Goal: Transaction & Acquisition: Purchase product/service

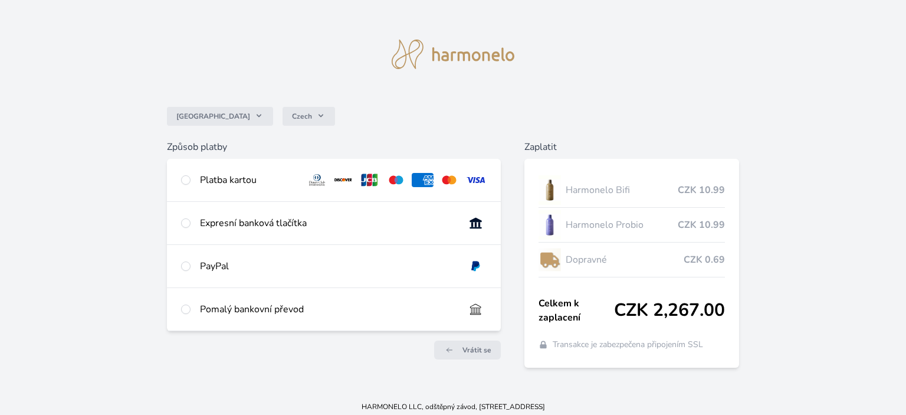
scroll to position [13, 0]
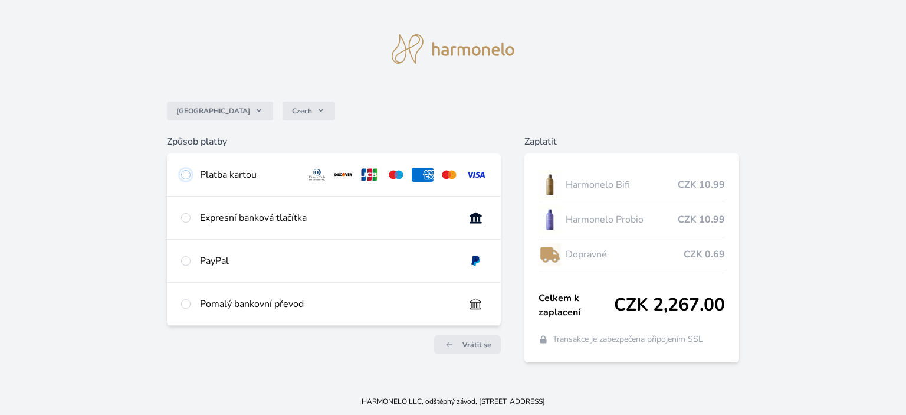
click at [184, 176] on input "radio" at bounding box center [185, 174] width 9 height 9
radio input "true"
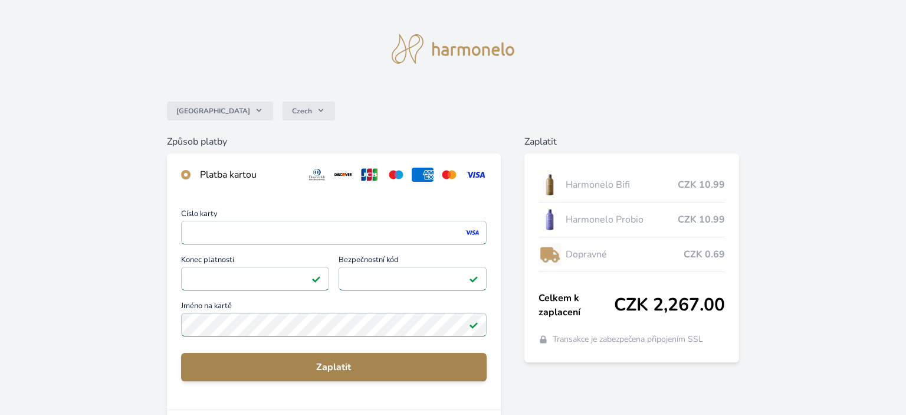
click at [328, 367] on span "Zaplatit" at bounding box center [333, 367] width 287 height 14
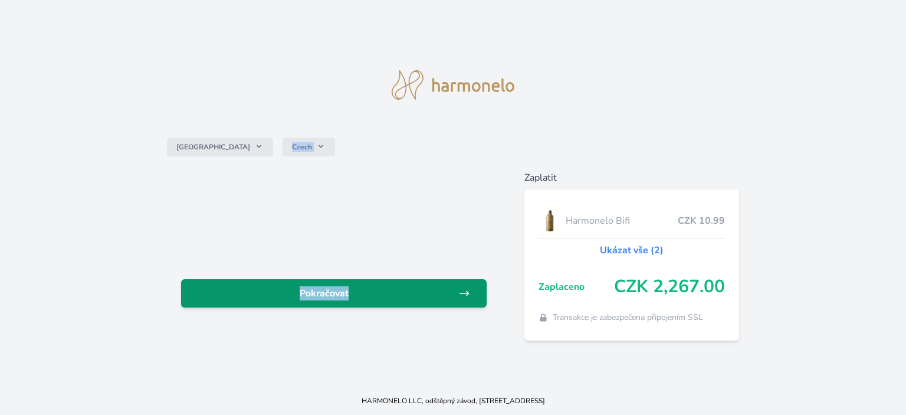
drag, startPoint x: 0, startPoint y: 0, endPoint x: 414, endPoint y: 294, distance: 507.6
click at [414, 294] on div "Česko Czech Pokračovat Zaplatit Harmonelo Bifi CZK 10.99 Ukázat vše (2) Zaplace…" at bounding box center [453, 193] width 906 height 386
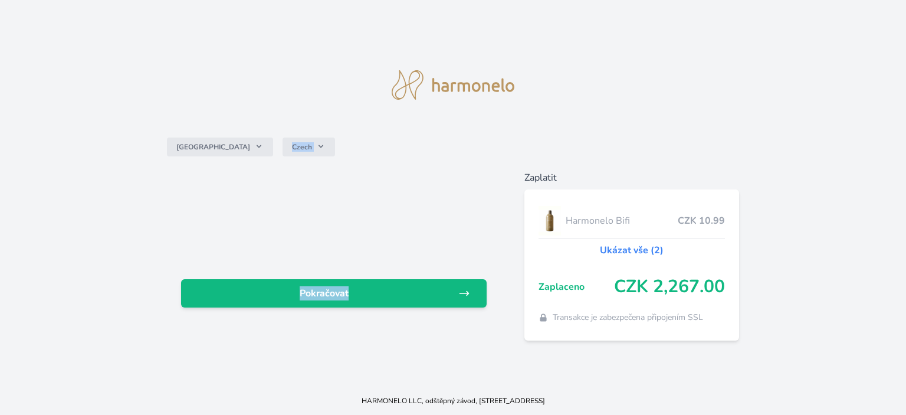
click at [408, 188] on div at bounding box center [333, 222] width 305 height 75
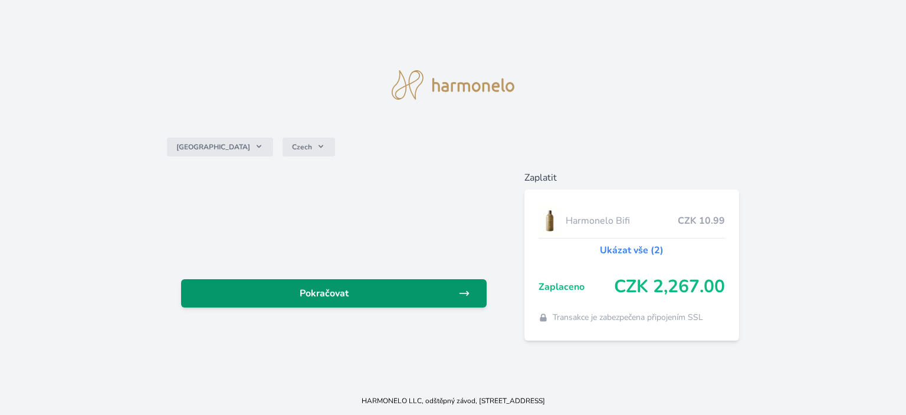
click at [463, 295] on icon at bounding box center [464, 293] width 12 height 12
